Goal: Transaction & Acquisition: Purchase product/service

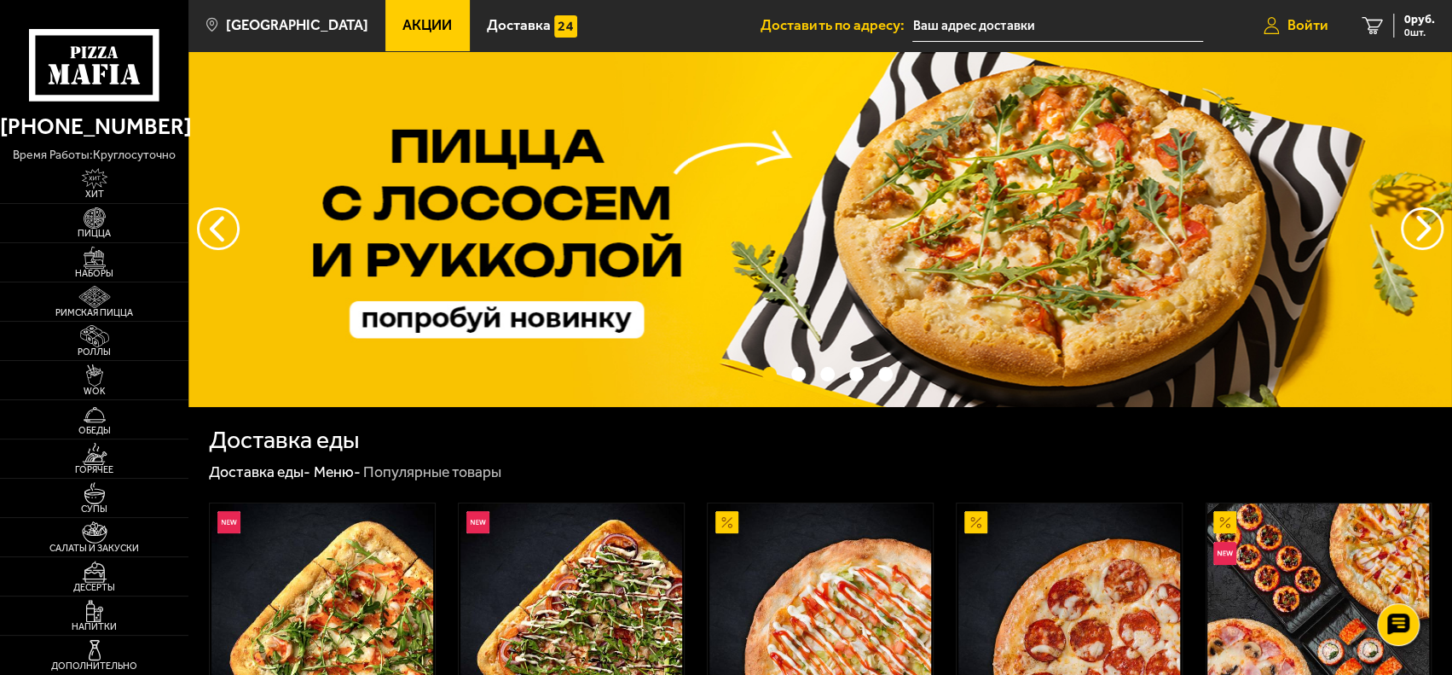
click at [1288, 21] on span "Войти" at bounding box center [1308, 25] width 41 height 14
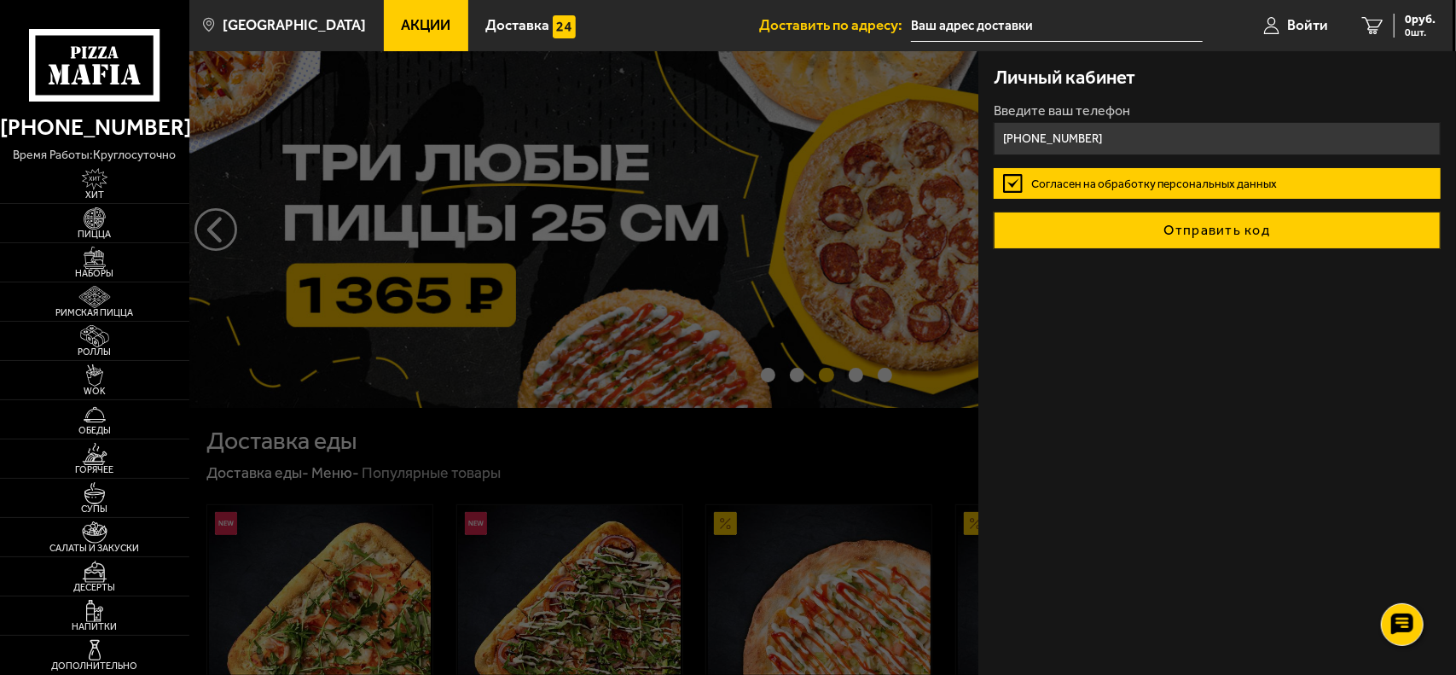
type input "[PHONE_NUMBER]"
click at [1131, 223] on button "Отправить код" at bounding box center [1217, 231] width 447 height 38
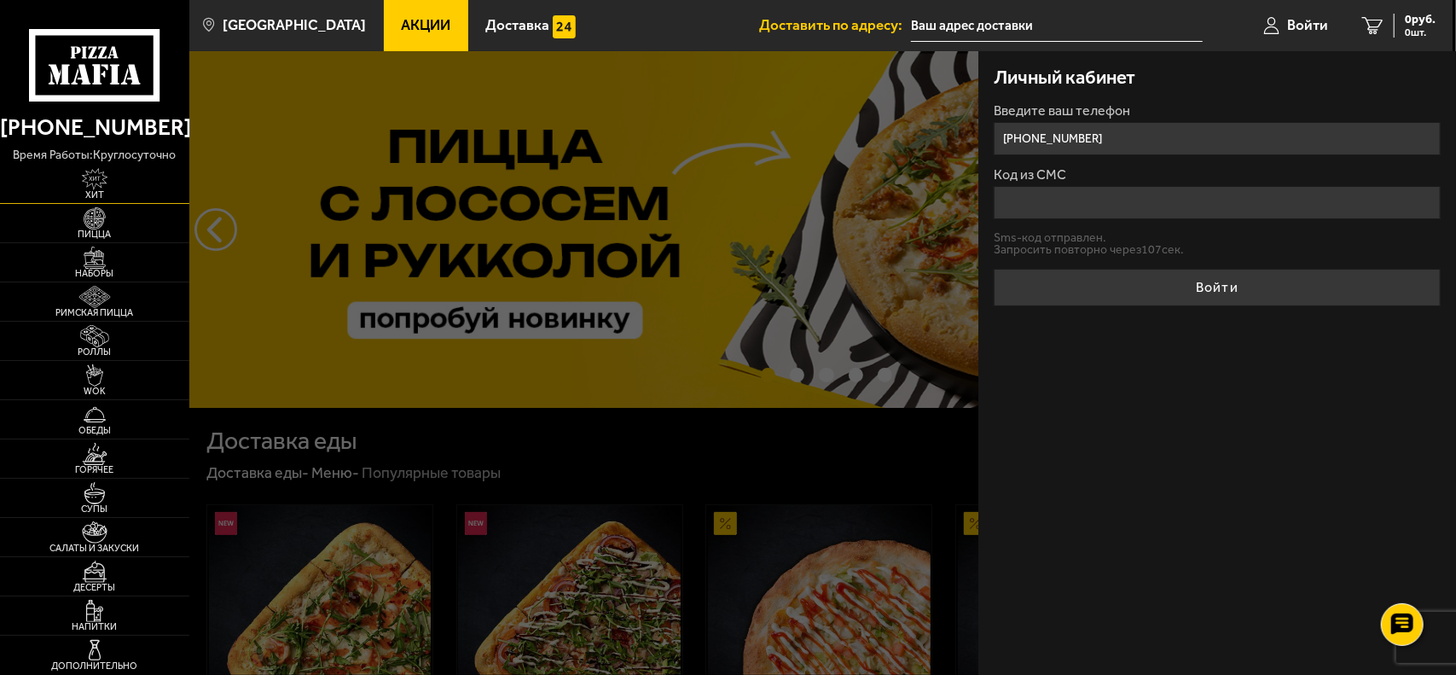
click at [104, 180] on img at bounding box center [95, 179] width 58 height 22
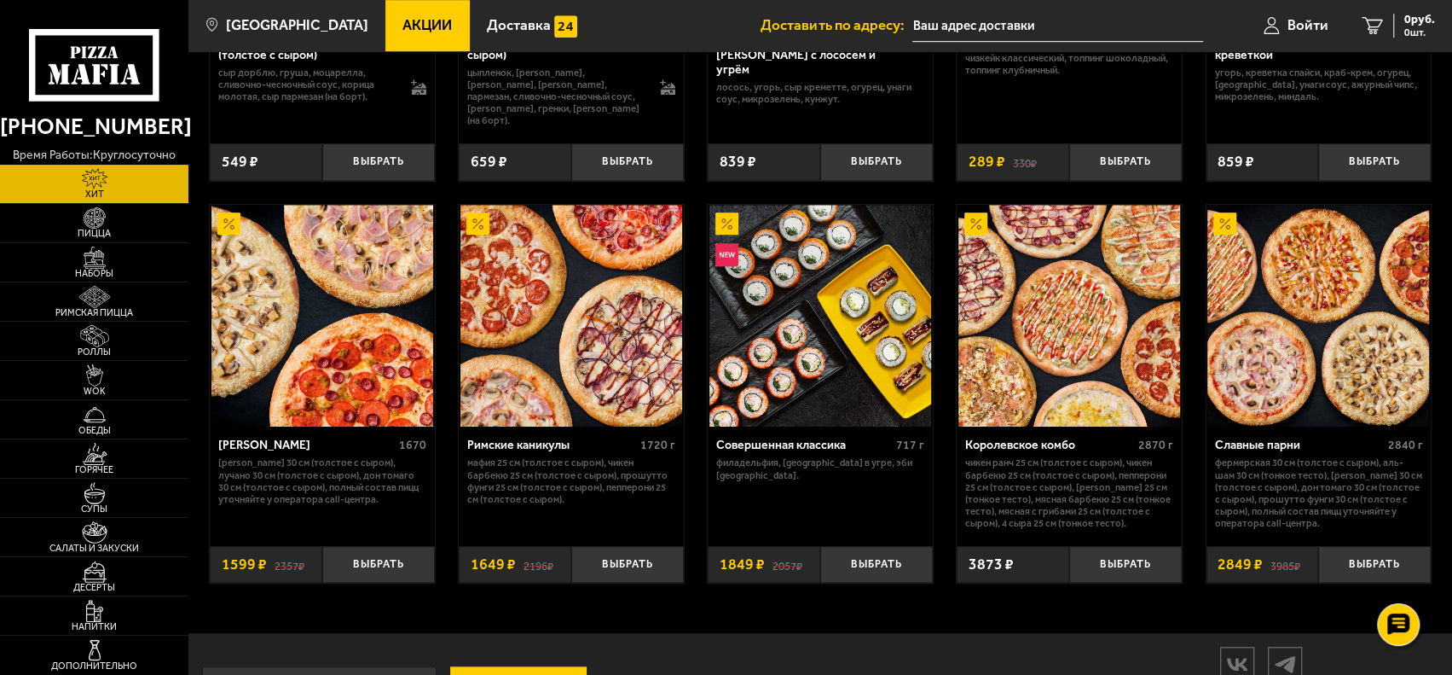
scroll to position [826, 0]
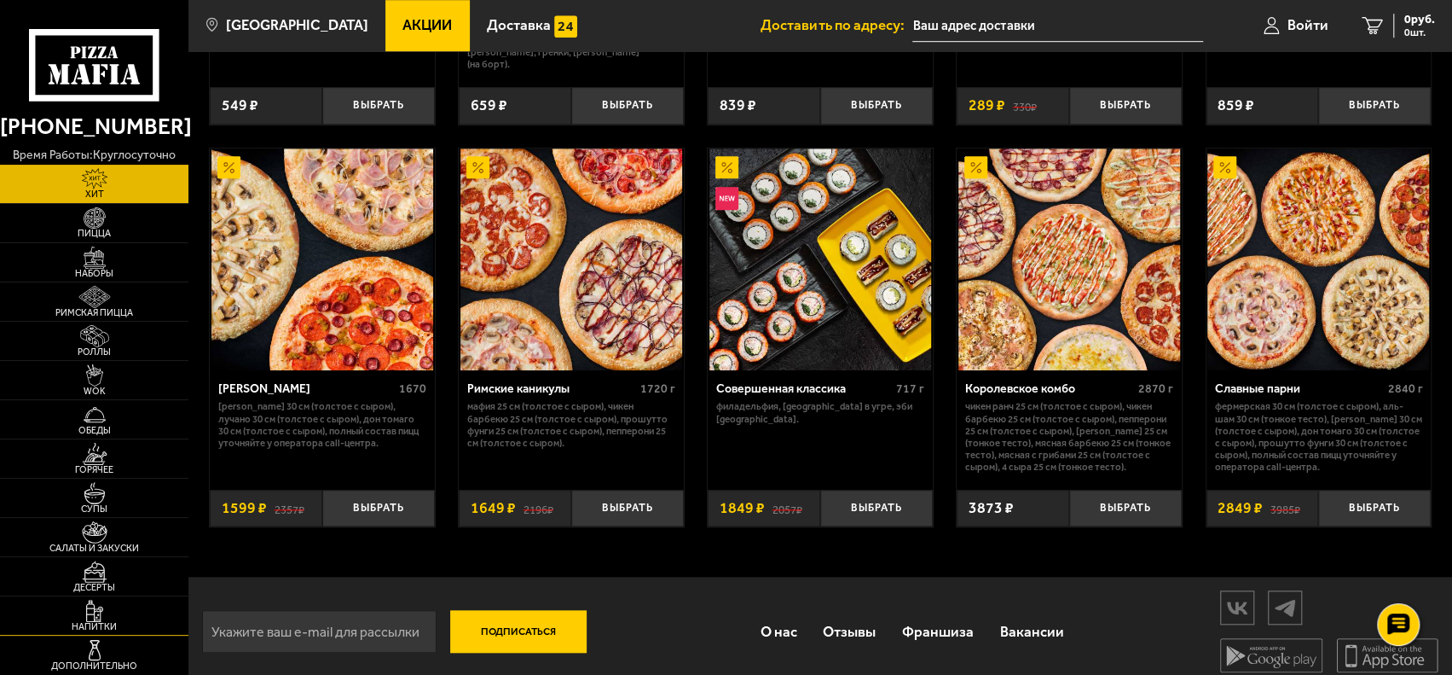
click at [94, 623] on span "Напитки" at bounding box center [94, 626] width 188 height 9
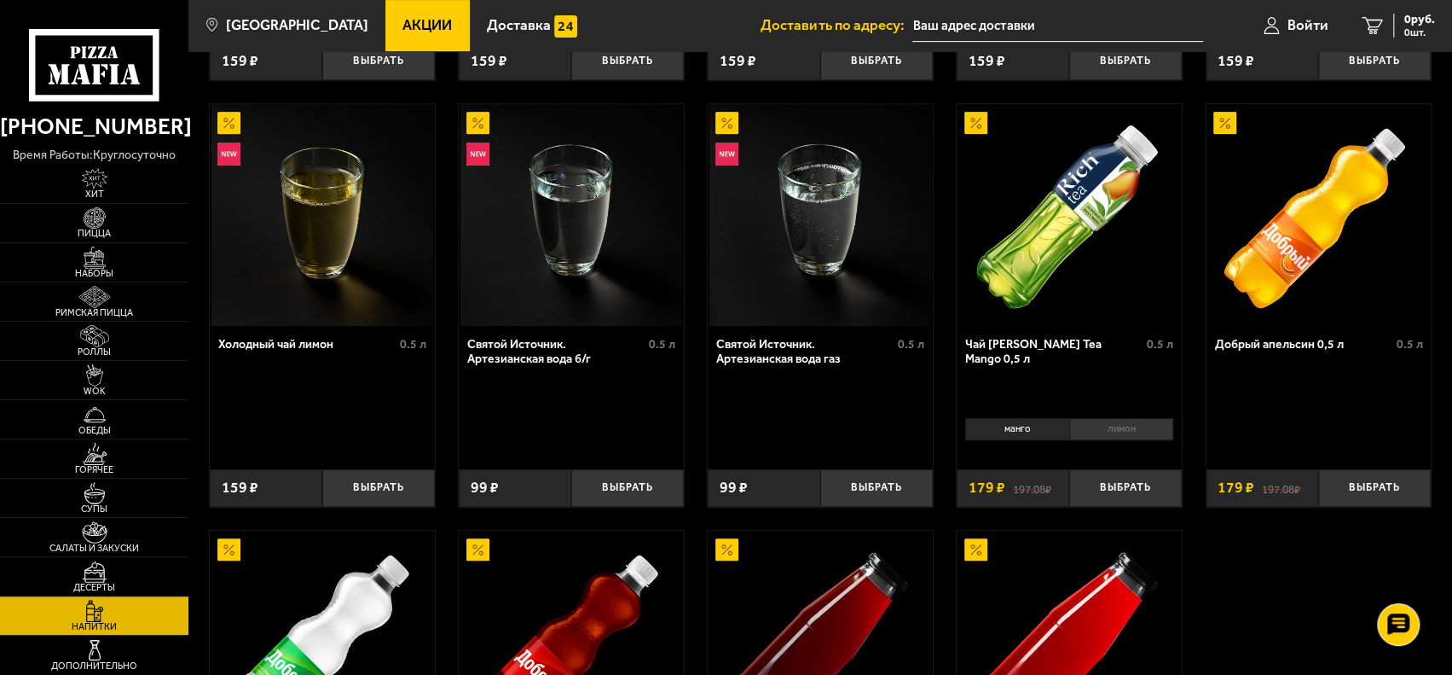
scroll to position [341, 0]
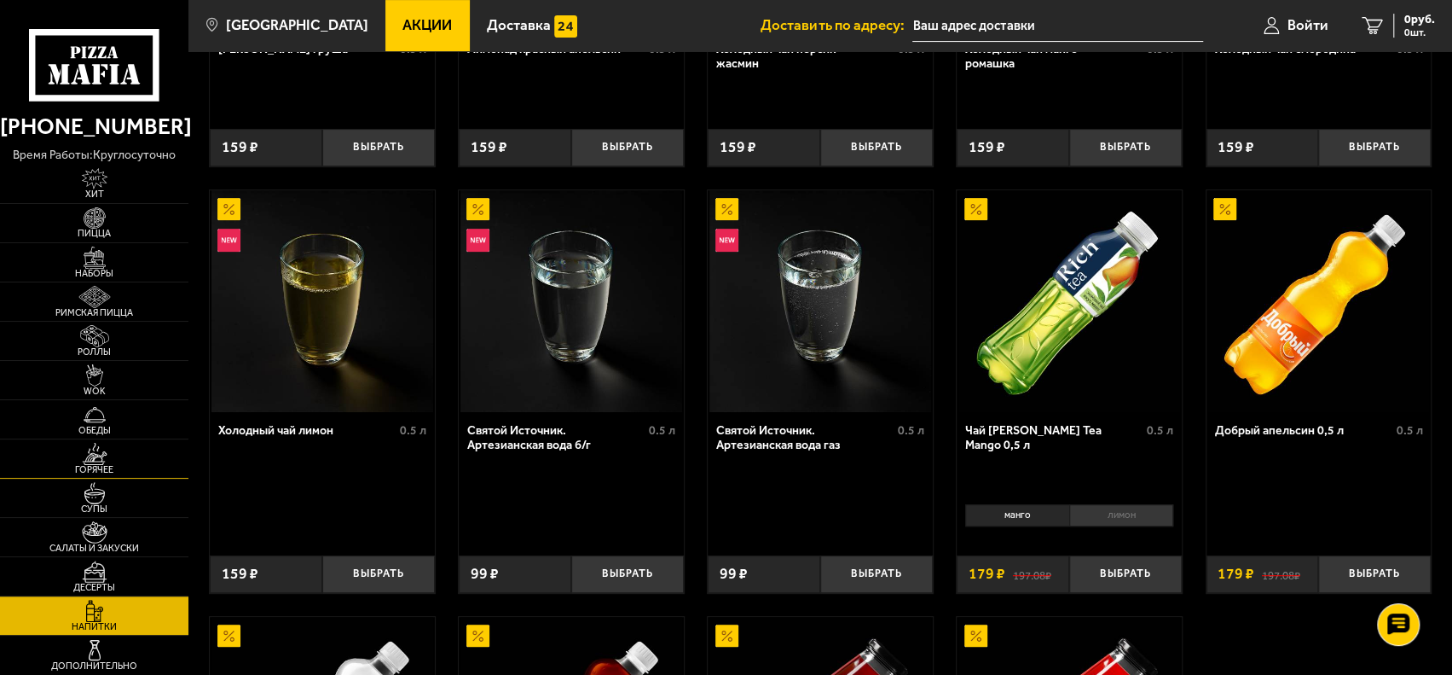
click at [89, 454] on img at bounding box center [95, 454] width 58 height 22
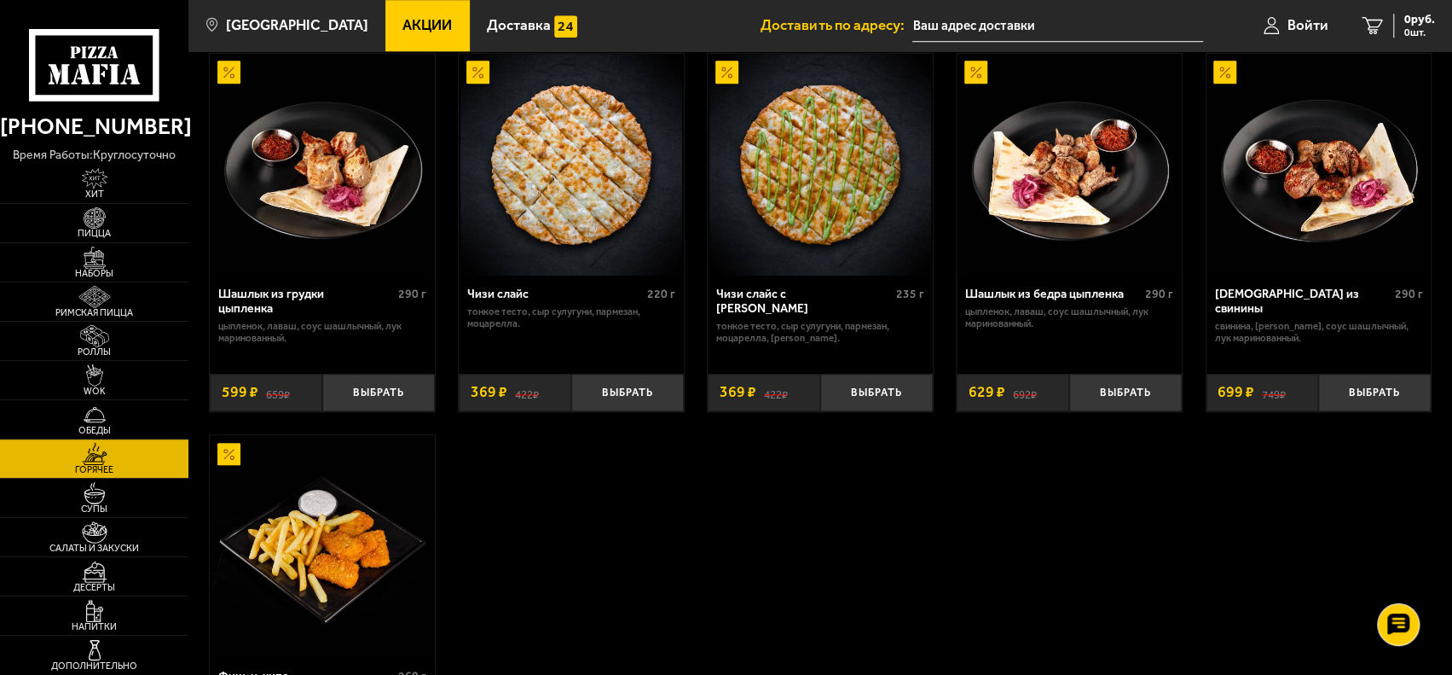
scroll to position [892, 0]
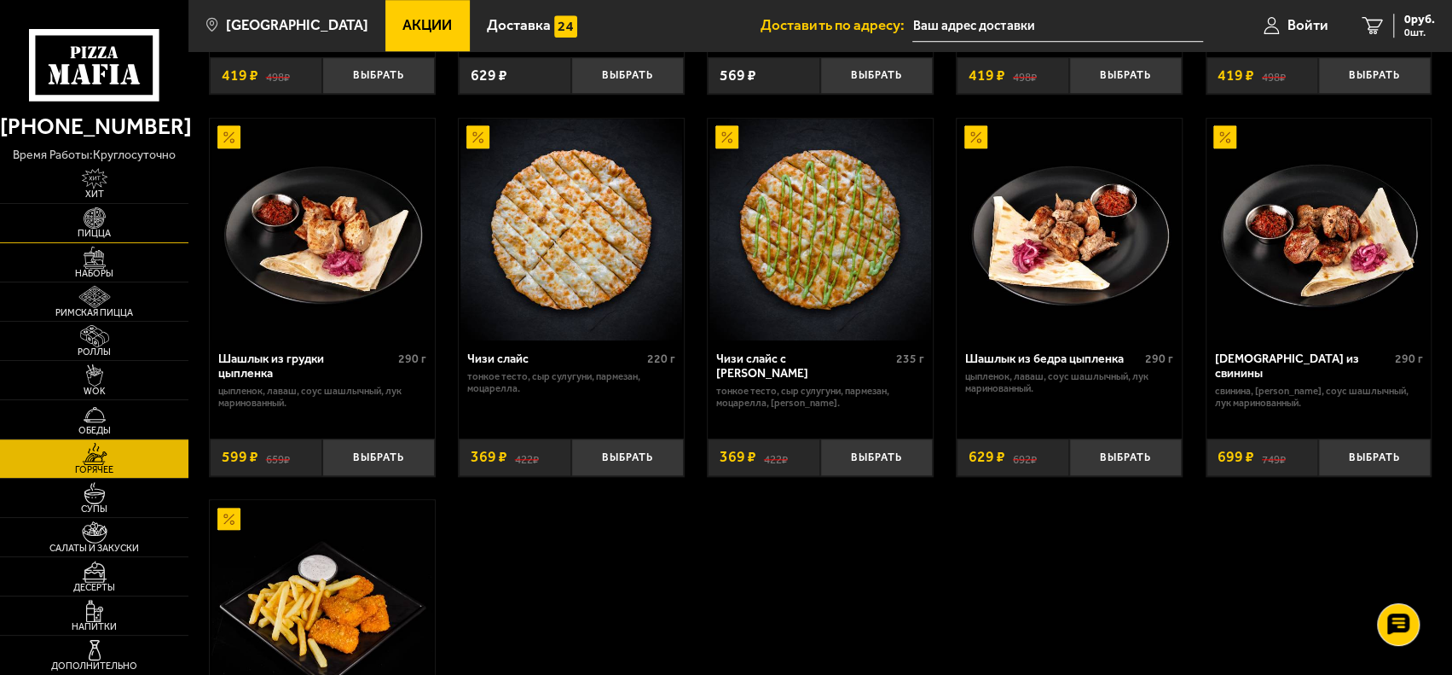
click at [92, 231] on span "Пицца" at bounding box center [94, 233] width 188 height 9
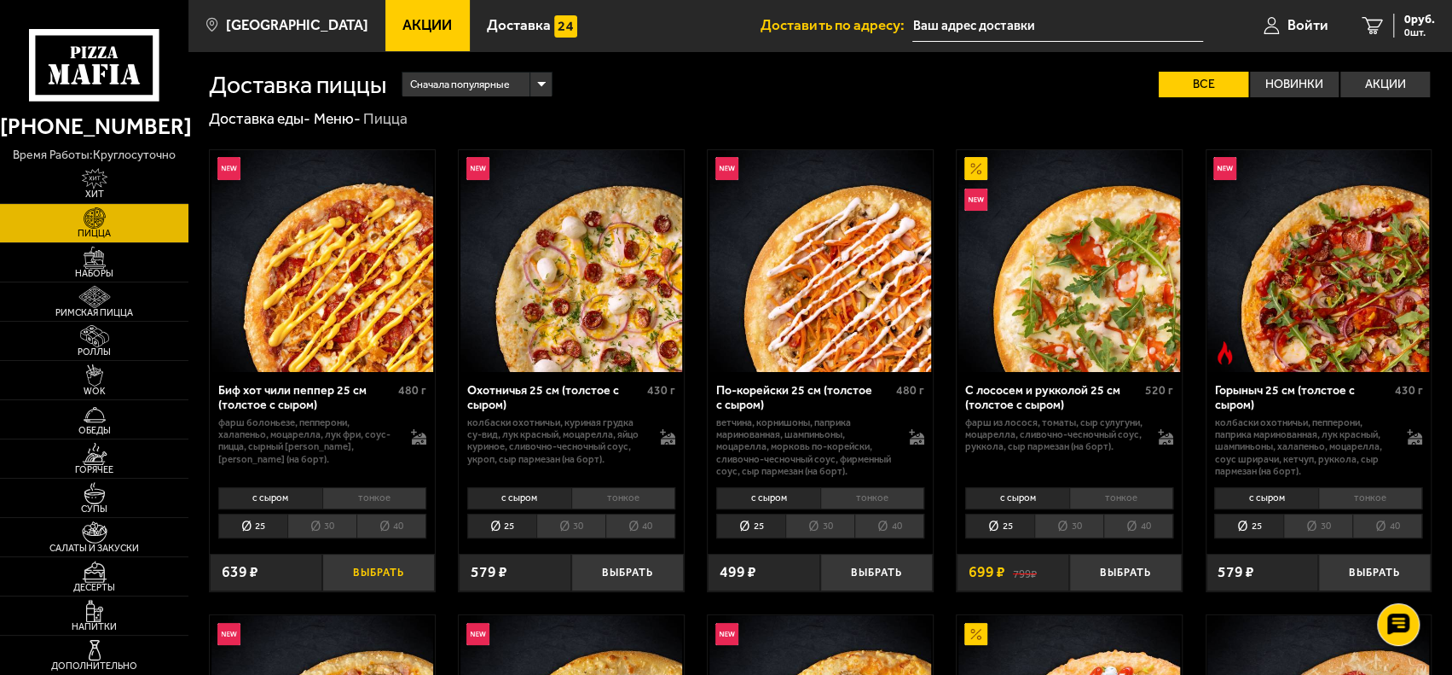
click at [365, 571] on button "Выбрать" at bounding box center [378, 572] width 113 height 37
click at [618, 565] on button "Выбрать" at bounding box center [627, 572] width 113 height 37
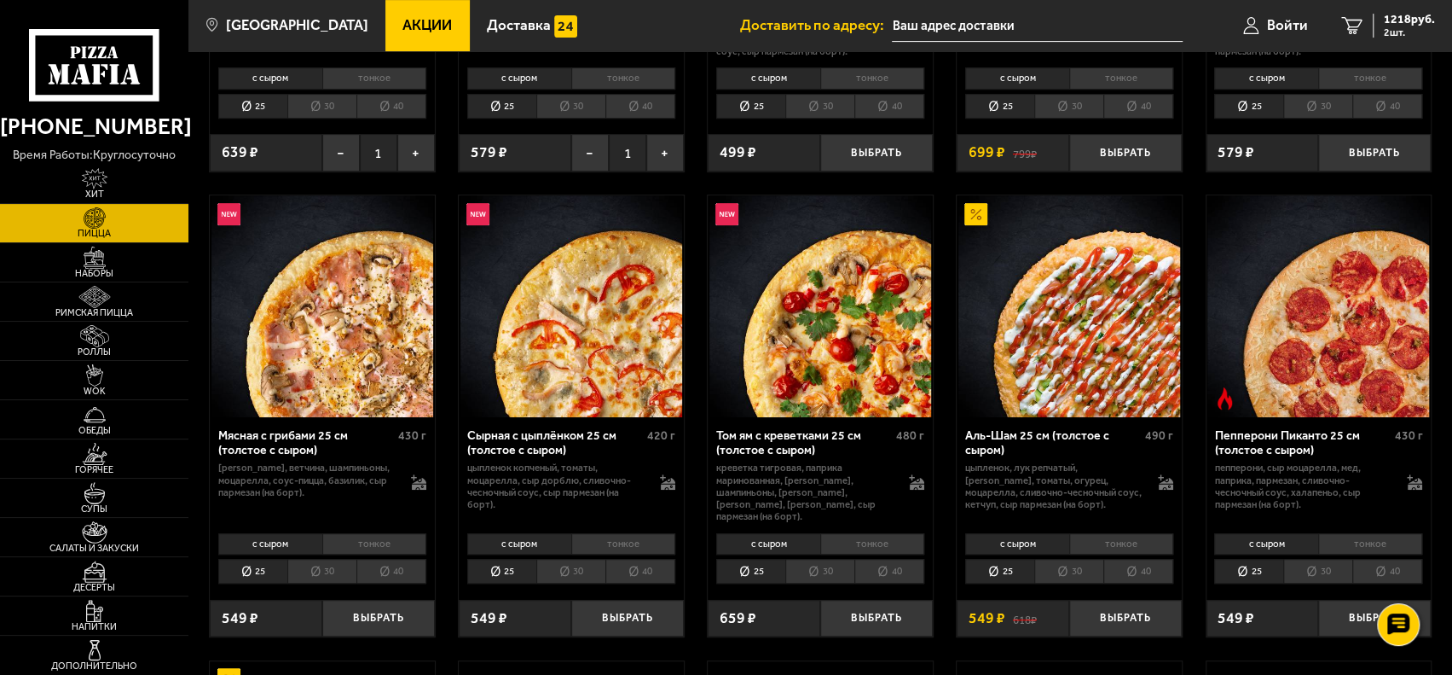
scroll to position [426, 0]
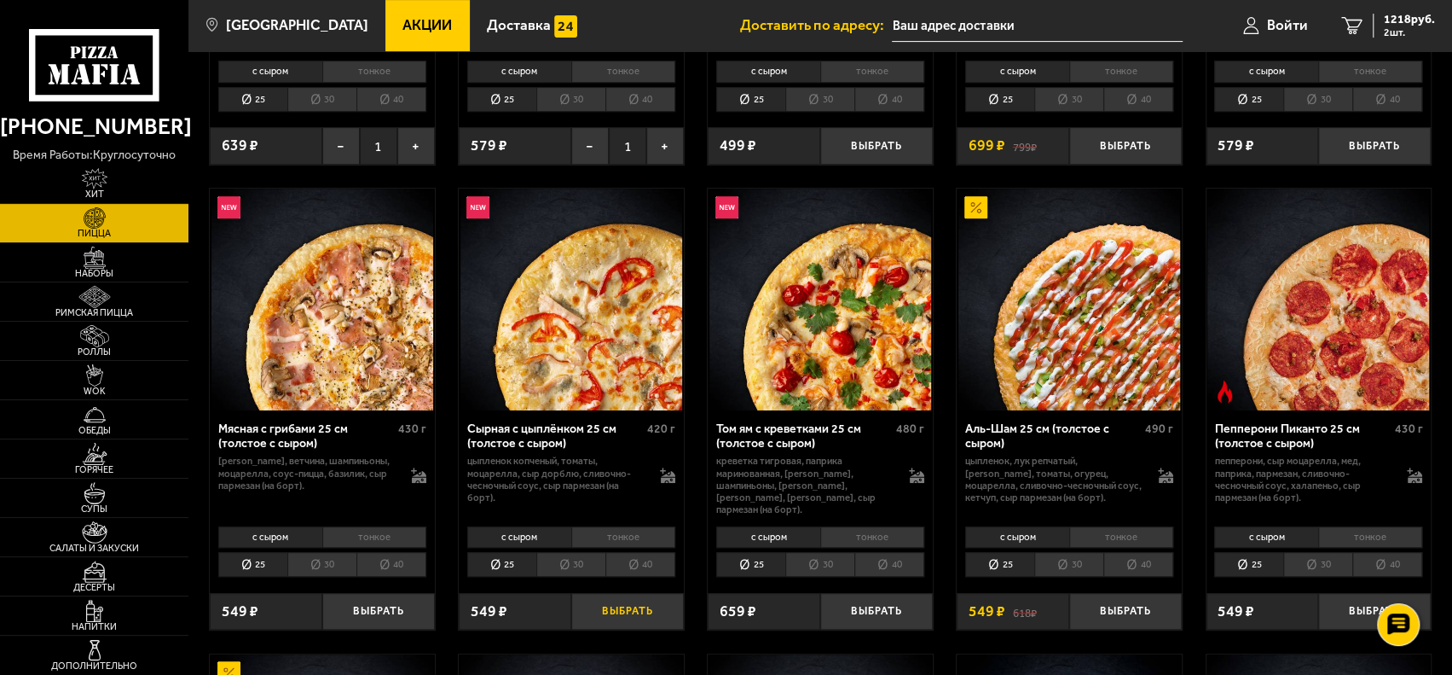
click at [611, 593] on button "Выбрать" at bounding box center [627, 611] width 113 height 37
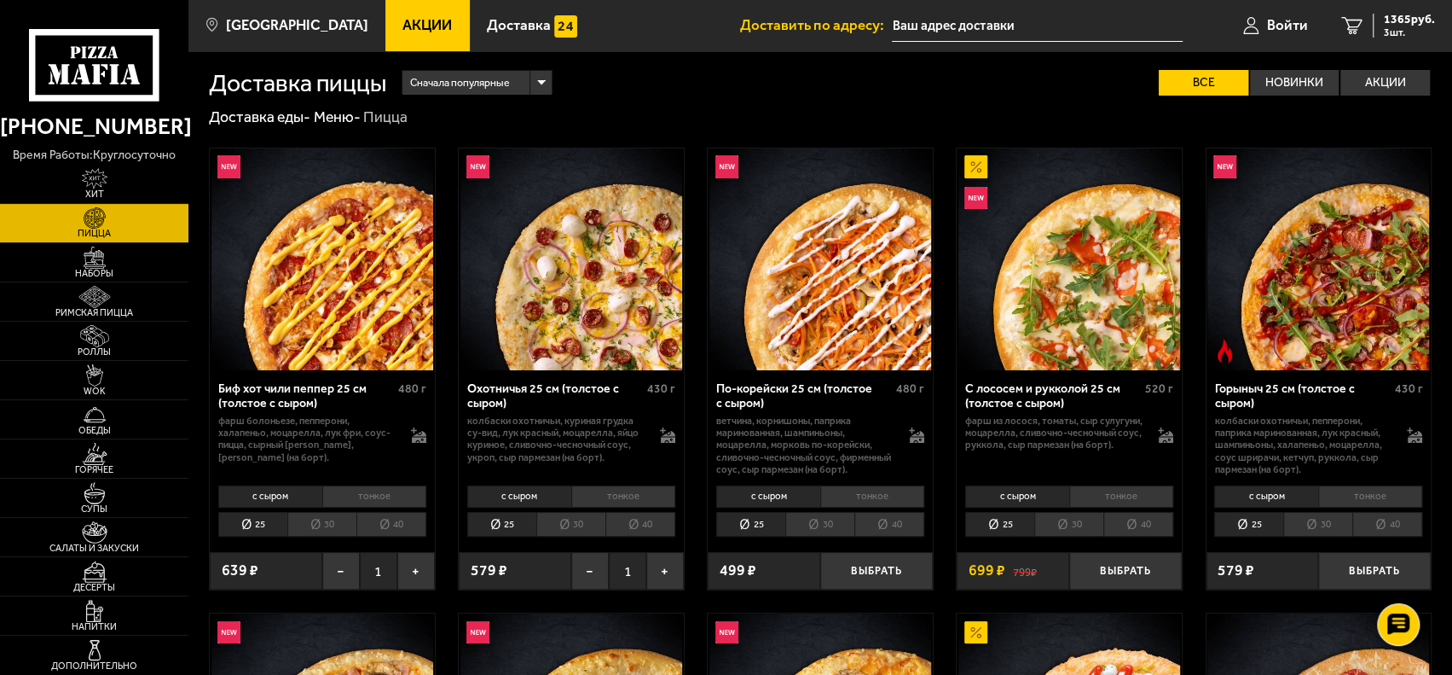
scroll to position [0, 0]
